Goal: Information Seeking & Learning: Learn about a topic

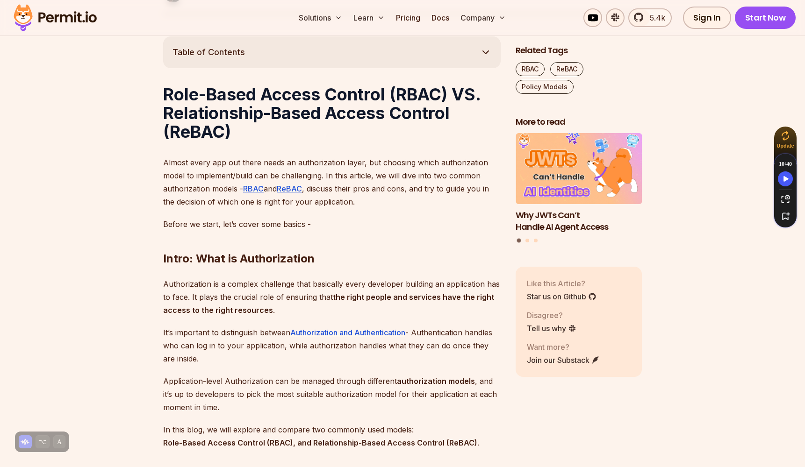
scroll to position [517, 0]
click at [228, 115] on h1 "Role-Based Access Control (RBAC) VS. Relationship-Based Access Control (ReBAC)" at bounding box center [332, 112] width 338 height 56
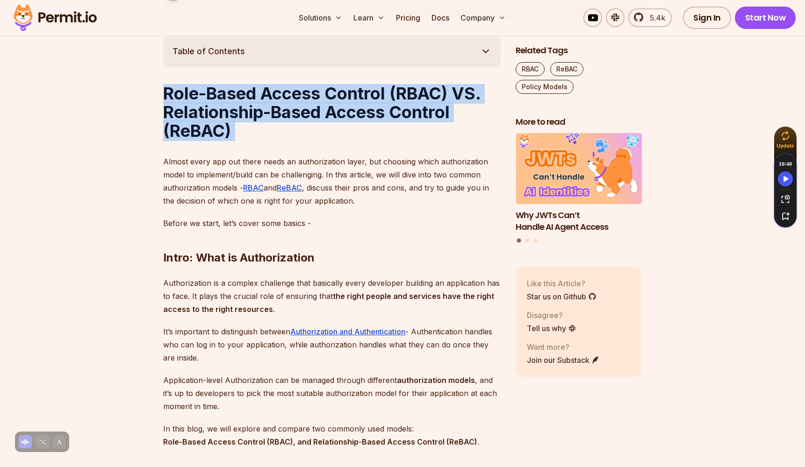
click at [228, 115] on h1 "Role-Based Access Control (RBAC) VS. Relationship-Based Access Control (ReBAC)" at bounding box center [332, 112] width 338 height 56
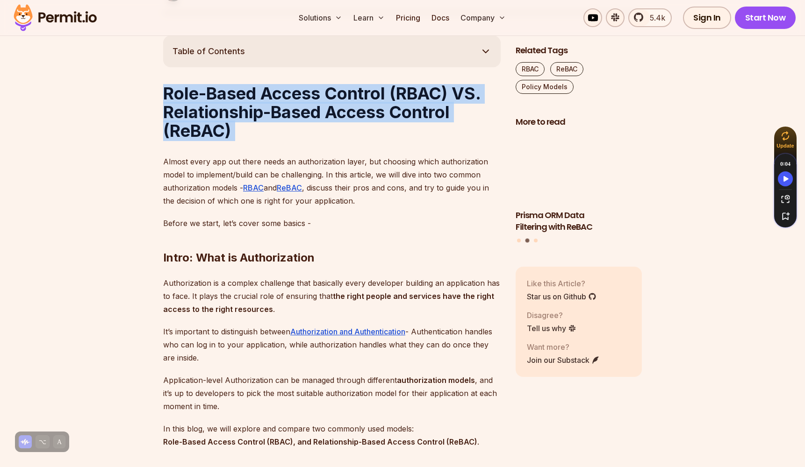
drag, startPoint x: 165, startPoint y: 183, endPoint x: 392, endPoint y: 214, distance: 228.3
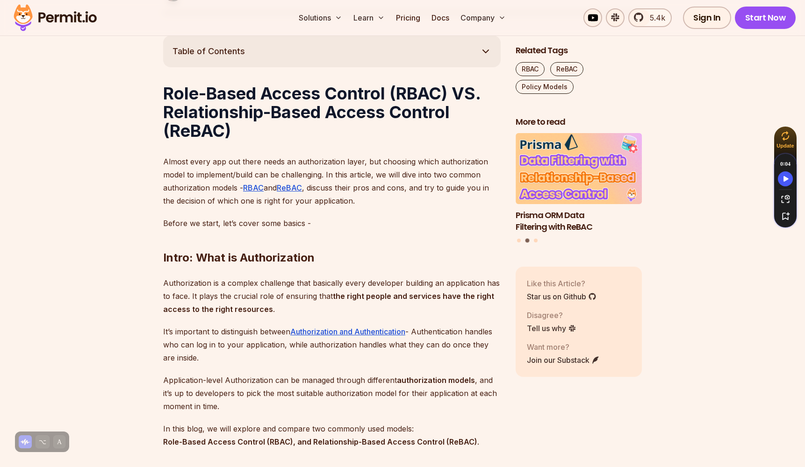
click at [392, 208] on p "Almost every app out there needs an authorization layer, but choosing which aut…" at bounding box center [332, 181] width 338 height 52
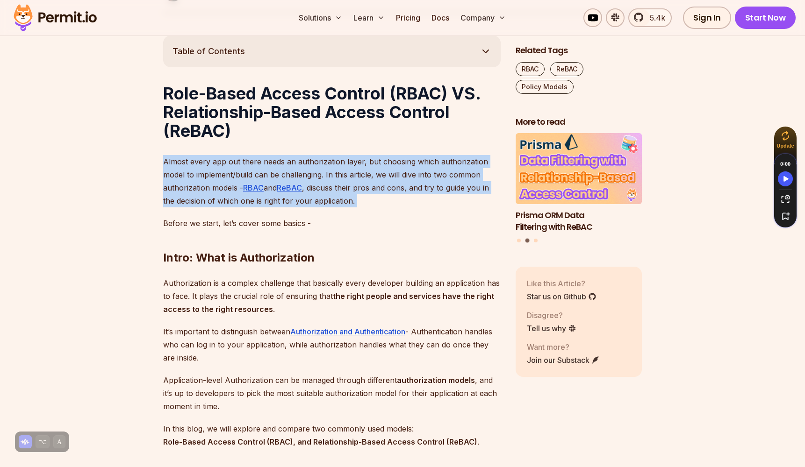
click at [392, 208] on p "Almost every app out there needs an authorization layer, but choosing which aut…" at bounding box center [332, 181] width 338 height 52
click at [428, 208] on p "Almost every app out there needs an authorization layer, but choosing which aut…" at bounding box center [332, 181] width 338 height 52
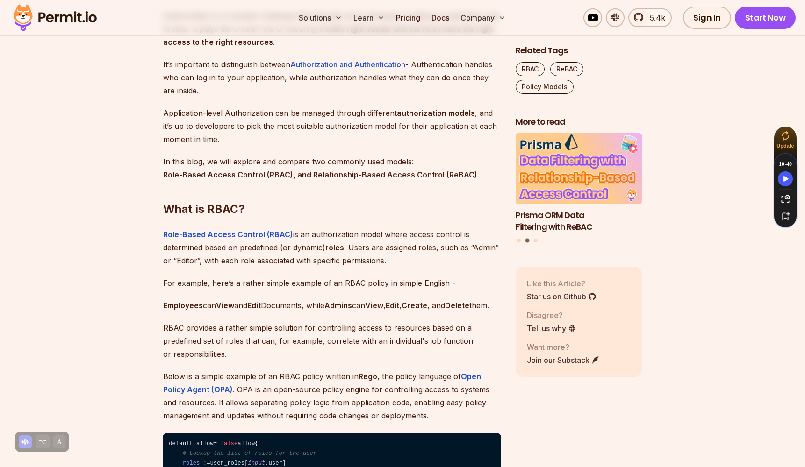
scroll to position [822, 0]
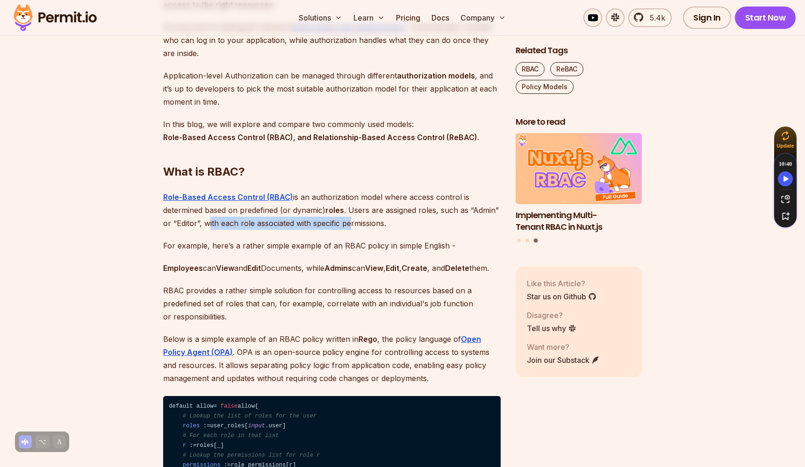
drag, startPoint x: 208, startPoint y: 244, endPoint x: 363, endPoint y: 245, distance: 155.7
click at [363, 230] on p "Role-Based Access Control (RBAC) is an authorization model where access control…" at bounding box center [332, 210] width 338 height 39
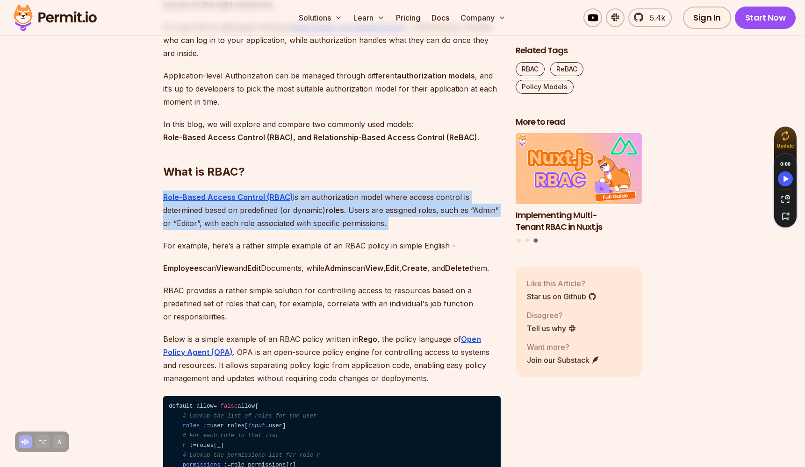
click at [363, 230] on p "Role-Based Access Control (RBAC) is an authorization model where access control…" at bounding box center [332, 210] width 338 height 39
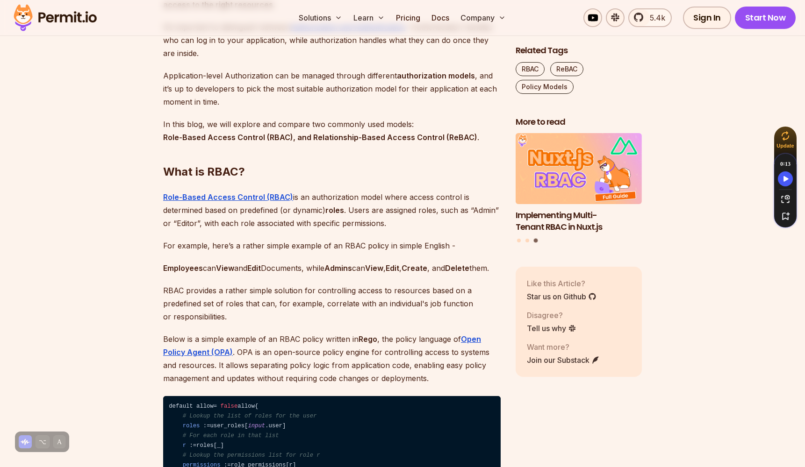
click at [318, 252] on p "For example, here’s a rather simple example of an RBAC policy in simple English…" at bounding box center [332, 245] width 338 height 13
click at [317, 230] on p "Role-Based Access Control (RBAC) is an authorization model where access control…" at bounding box center [332, 210] width 338 height 39
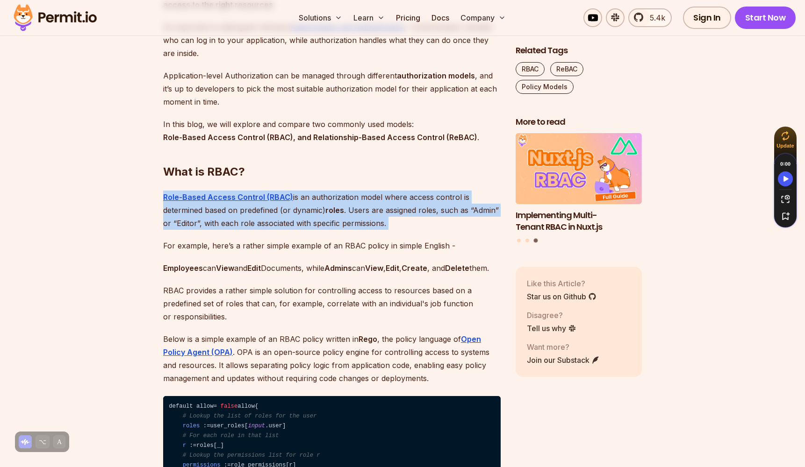
click at [317, 230] on p "Role-Based Access Control (RBAC) is an authorization model where access control…" at bounding box center [332, 210] width 338 height 39
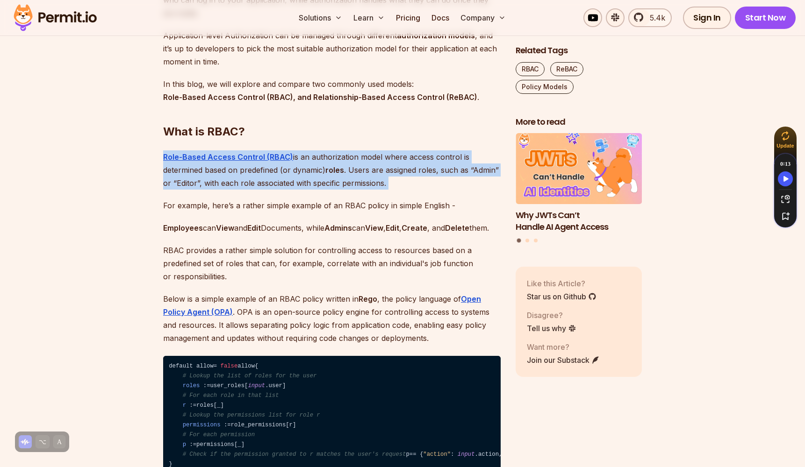
scroll to position [876, 0]
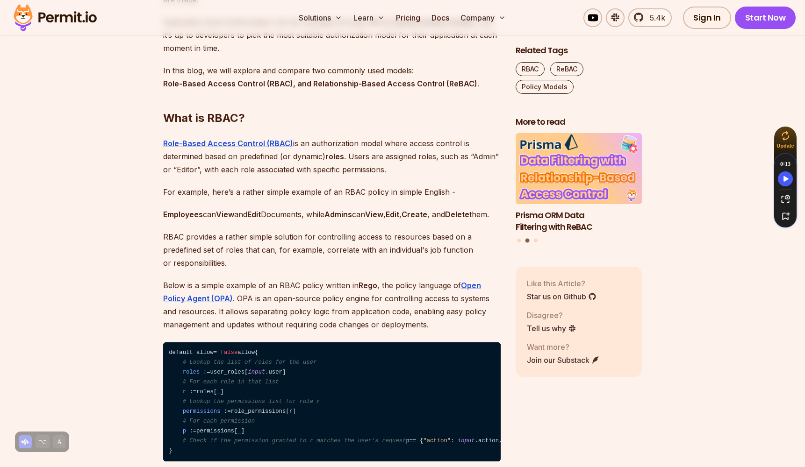
click at [271, 199] on p "For example, here’s a rather simple example of an RBAC policy in simple English…" at bounding box center [332, 192] width 338 height 13
click at [255, 219] on strong "Edit" at bounding box center [254, 214] width 14 height 9
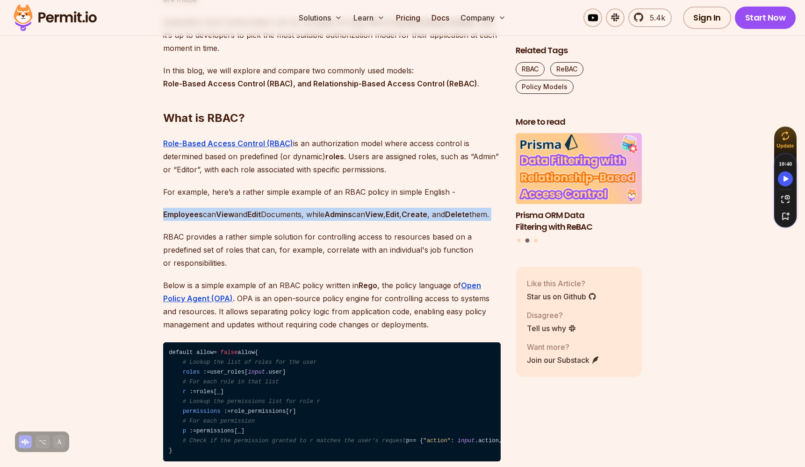
click at [255, 219] on strong "Edit" at bounding box center [254, 214] width 14 height 9
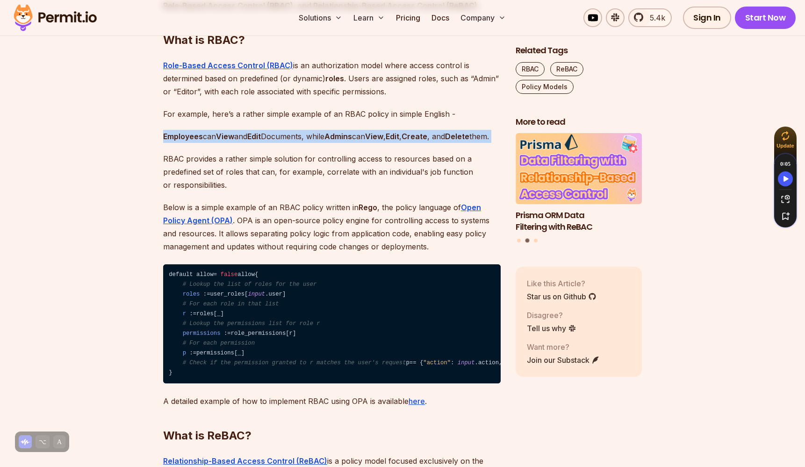
scroll to position [971, 0]
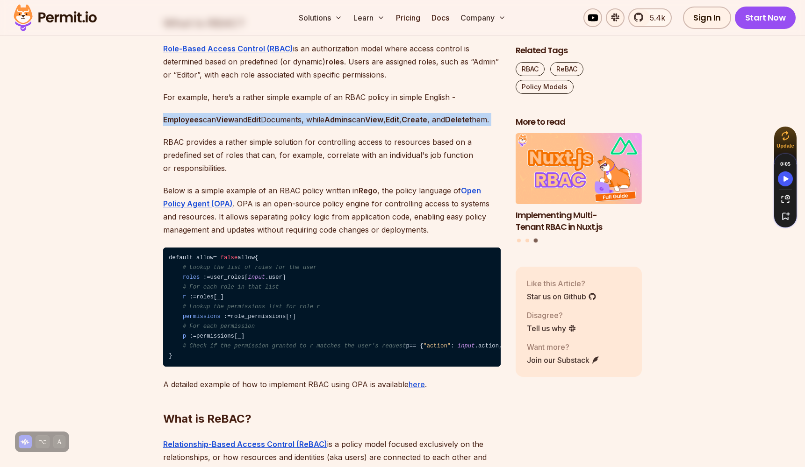
click at [216, 325] on code "default allow = false allow { # Lookup the list of roles for the user roles : =…" at bounding box center [332, 308] width 338 height 120
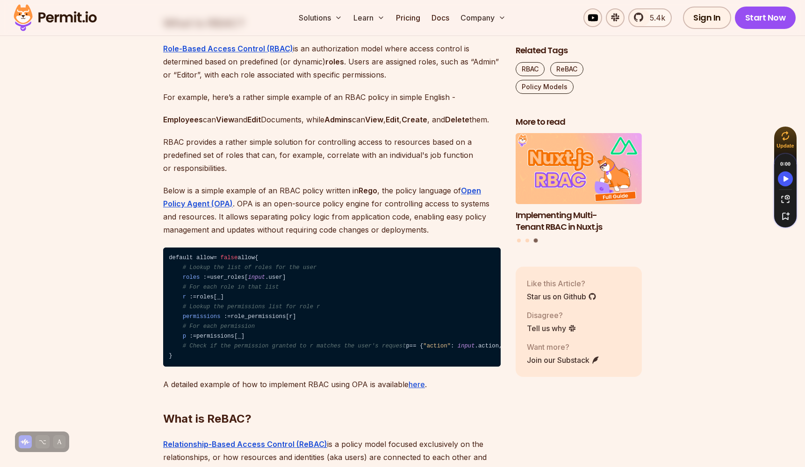
click at [262, 364] on code "default allow = false allow { # Lookup the list of roles for the user roles : =…" at bounding box center [332, 308] width 338 height 120
click at [264, 367] on code "default allow = false allow { # Lookup the list of roles for the user roles : =…" at bounding box center [332, 308] width 338 height 120
click at [350, 367] on code "default allow = false allow { # Lookup the list of roles for the user roles : =…" at bounding box center [332, 308] width 338 height 120
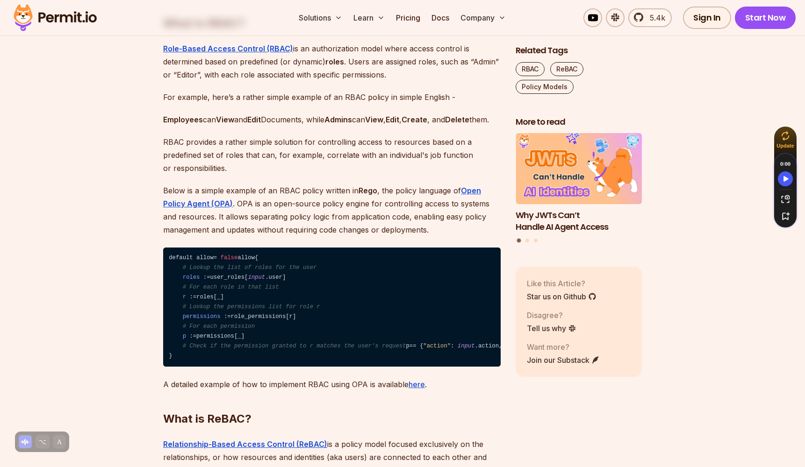
click at [350, 367] on code "default allow = false allow { # Lookup the list of roles for the user roles : =…" at bounding box center [332, 308] width 338 height 120
click at [266, 367] on code "default allow = false allow { # Lookup the list of roles for the user roles : =…" at bounding box center [332, 308] width 338 height 120
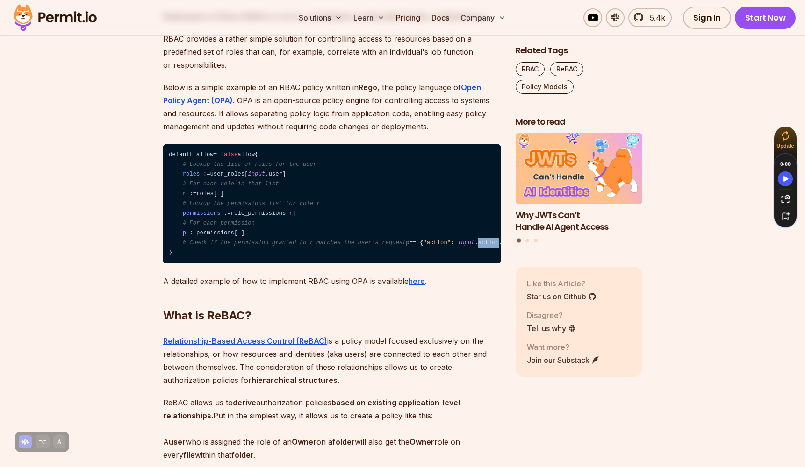
scroll to position [1073, 0]
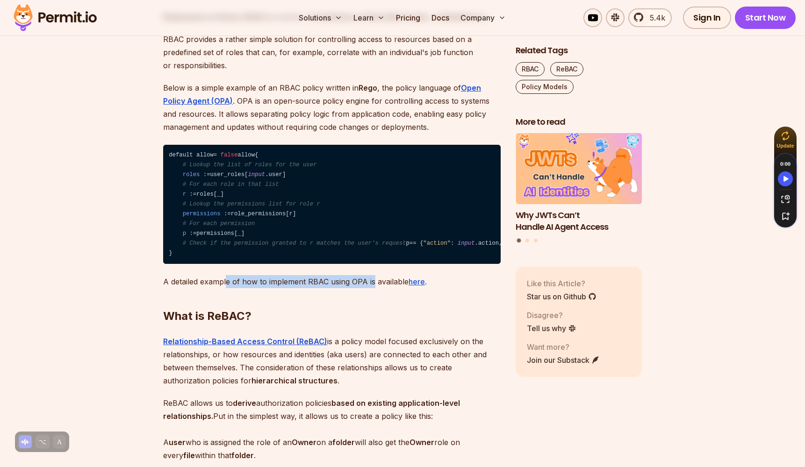
drag, startPoint x: 227, startPoint y: 338, endPoint x: 373, endPoint y: 338, distance: 145.4
click at [373, 288] on p "A detailed example of how to implement RBAC using OPA is available here ." at bounding box center [332, 281] width 338 height 13
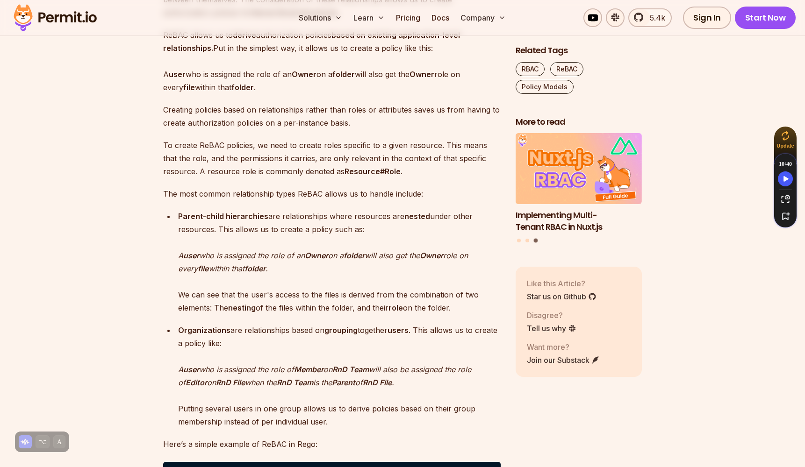
scroll to position [1442, 0]
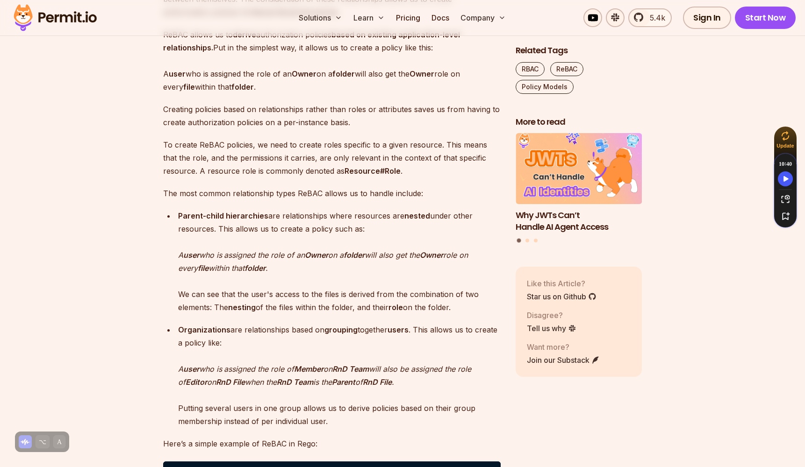
click at [282, 89] on p "ReBAC allows us to derive authorization policies based on existing application-…" at bounding box center [332, 60] width 338 height 65
click at [234, 93] on p "ReBAC allows us to derive authorization policies based on existing application-…" at bounding box center [332, 60] width 338 height 65
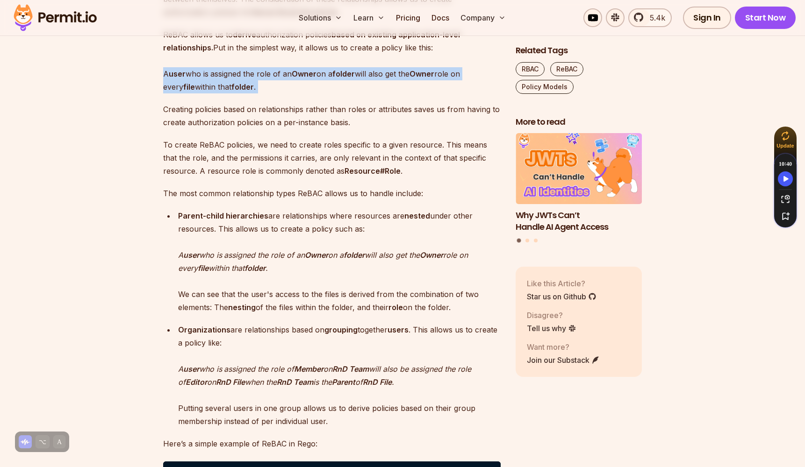
click at [234, 93] on p "ReBAC allows us to derive authorization policies based on existing application-…" at bounding box center [332, 60] width 338 height 65
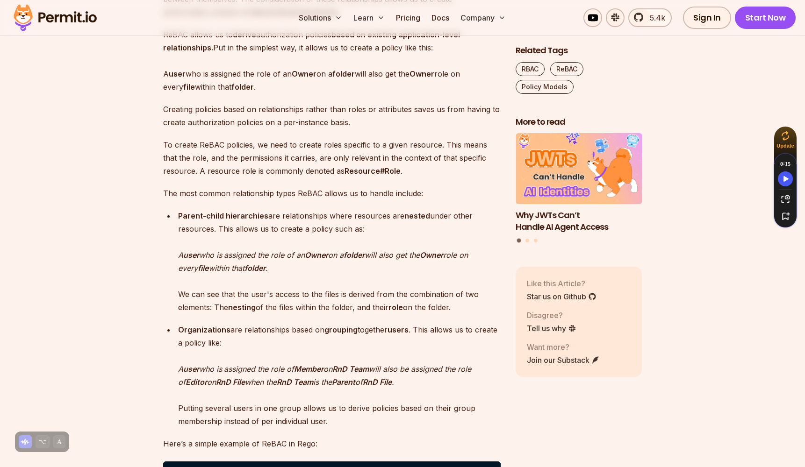
click at [219, 129] on p "Creating policies based on relationships rather than roles or attributes saves …" at bounding box center [332, 116] width 338 height 26
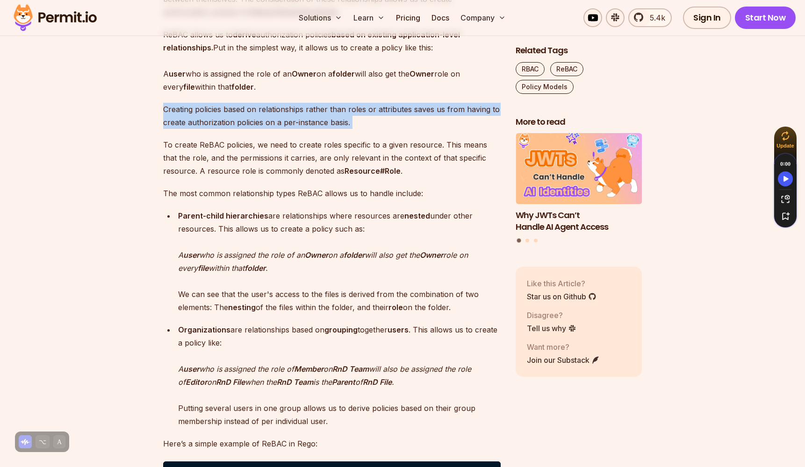
click at [219, 129] on p "Creating policies based on relationships rather than roles or attributes saves …" at bounding box center [332, 116] width 338 height 26
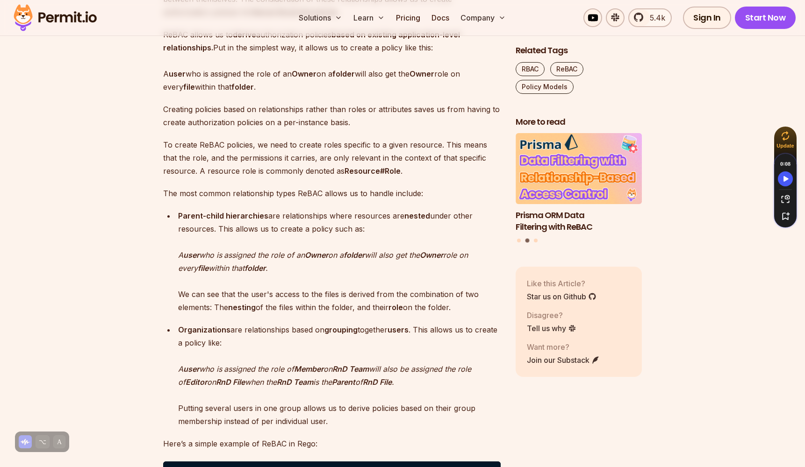
click at [242, 178] on p "To create ReBAC policies, we need to create roles specific to a given resource.…" at bounding box center [332, 157] width 338 height 39
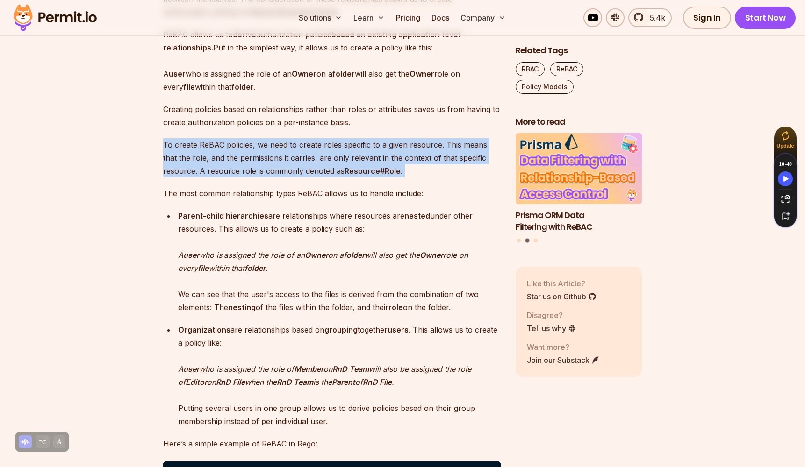
click at [242, 178] on p "To create ReBAC policies, we need to create roles specific to a given resource.…" at bounding box center [332, 157] width 338 height 39
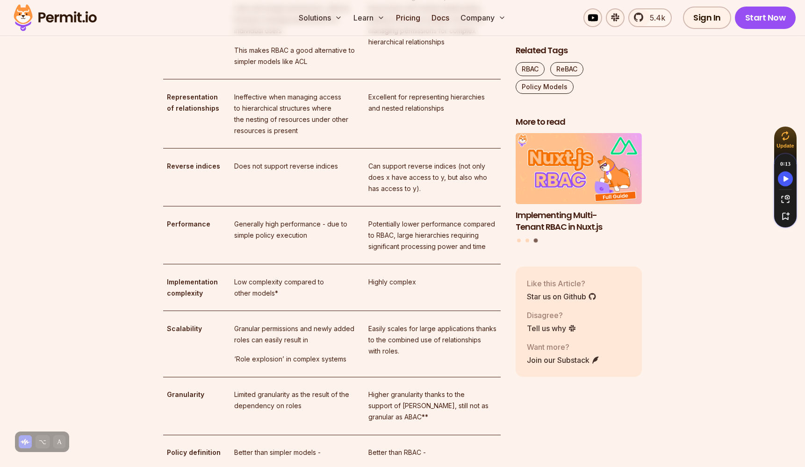
scroll to position [2127, 0]
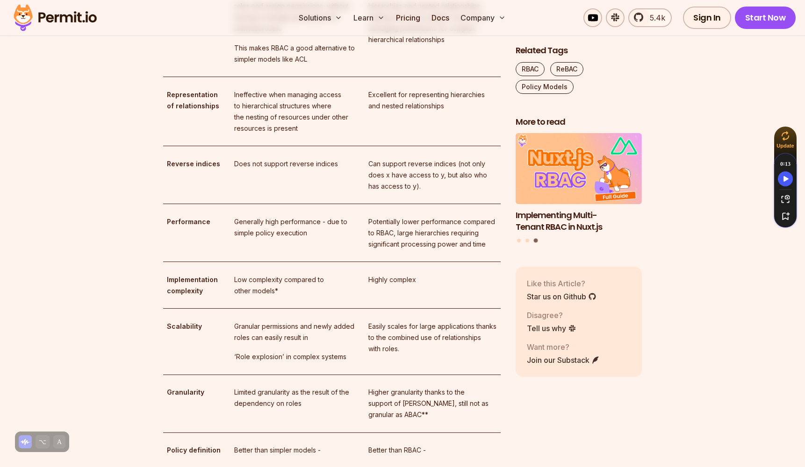
click at [185, 110] on strong "Representation of relationships" at bounding box center [193, 100] width 52 height 19
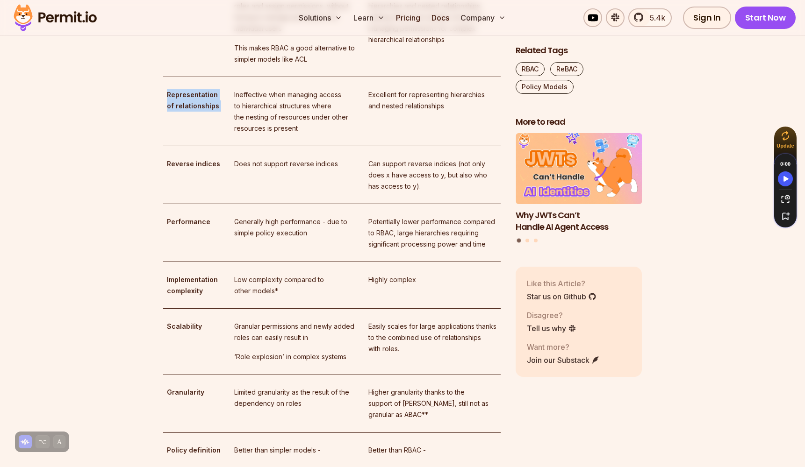
click at [185, 110] on strong "Representation of relationships" at bounding box center [193, 100] width 52 height 19
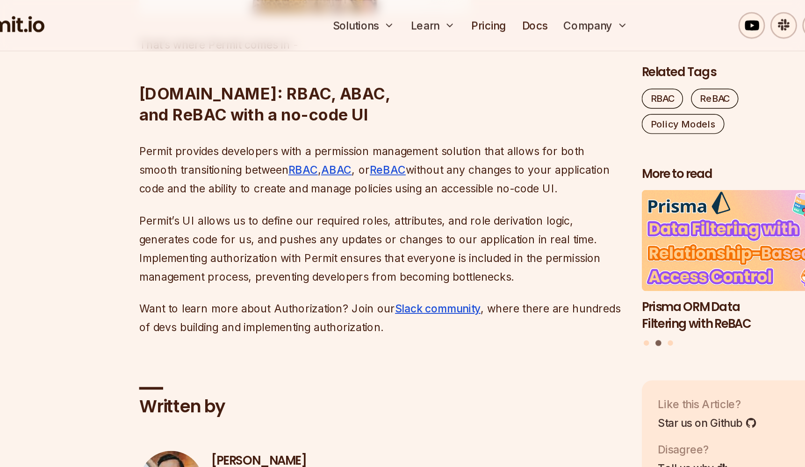
scroll to position [3689, 0]
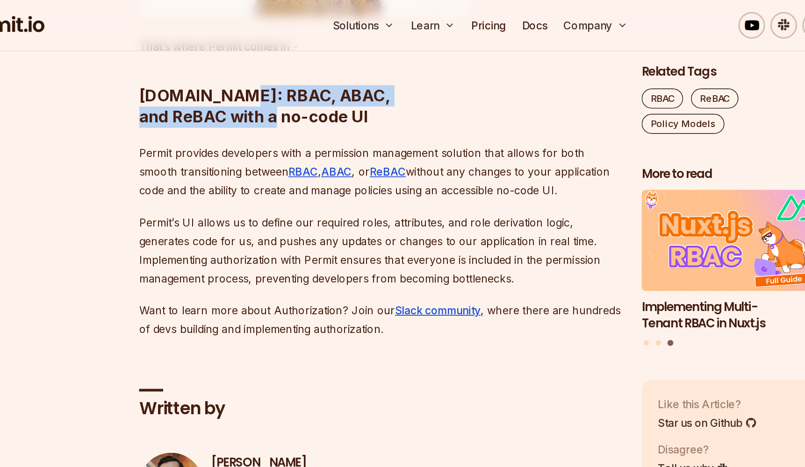
drag, startPoint x: 220, startPoint y: 223, endPoint x: 418, endPoint y: 218, distance: 198.3
click at [418, 90] on h2 "[DOMAIN_NAME]: RBAC, ABAC, and ReBAC with a no-code UI" at bounding box center [332, 55] width 338 height 67
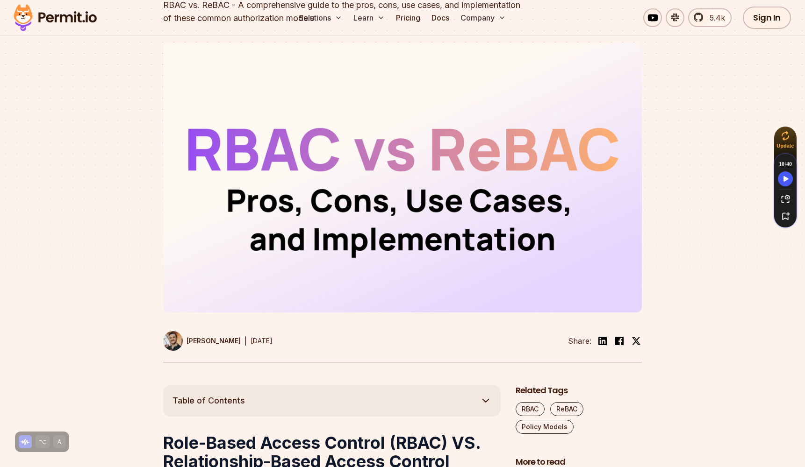
scroll to position [0, 0]
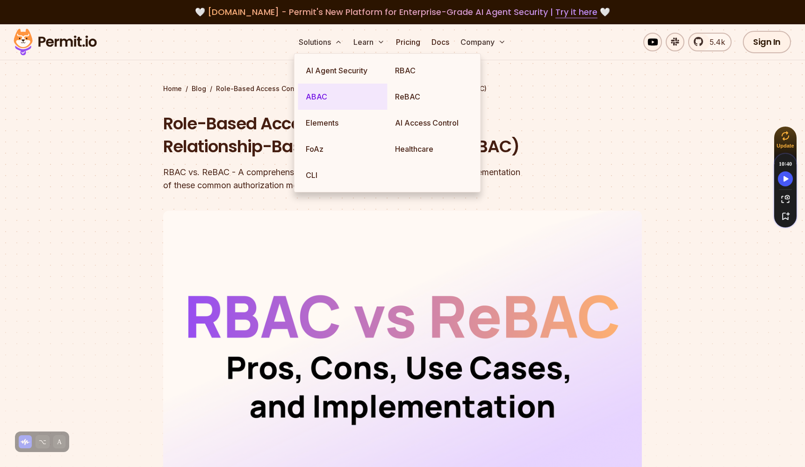
click at [340, 94] on link "ABAC" at bounding box center [342, 97] width 89 height 26
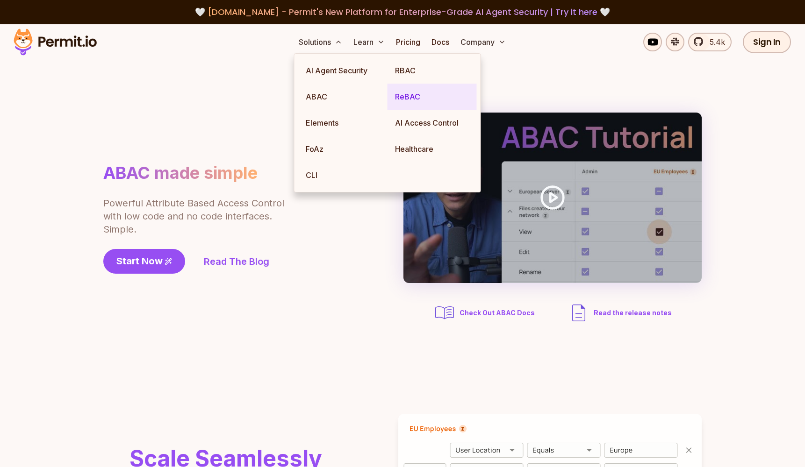
click at [403, 95] on link "ReBAC" at bounding box center [432, 97] width 89 height 26
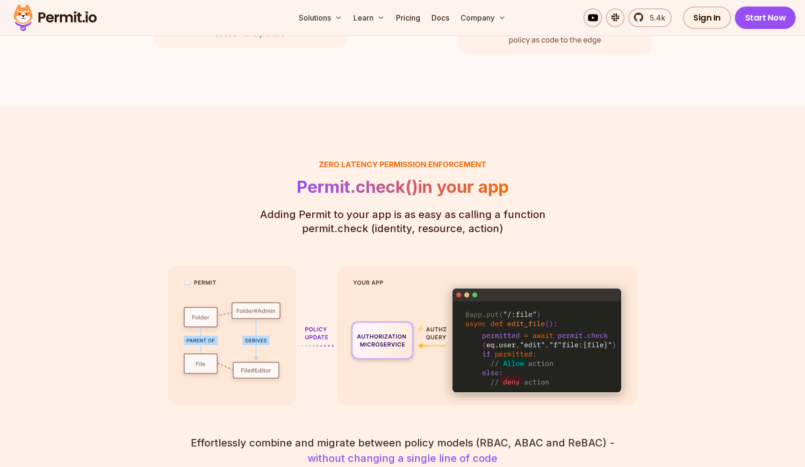
scroll to position [1496, 0]
